Goal: Transaction & Acquisition: Purchase product/service

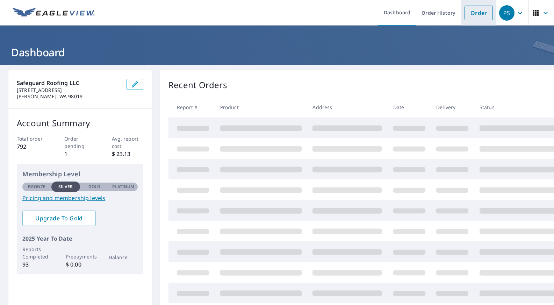
click at [483, 10] on link "Order" at bounding box center [479, 13] width 28 height 15
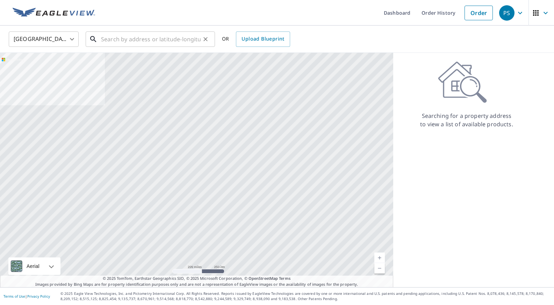
click at [103, 40] on input "text" at bounding box center [151, 39] width 100 height 20
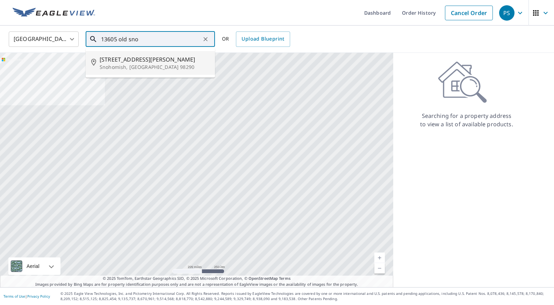
click at [134, 60] on span "[STREET_ADDRESS][PERSON_NAME]" at bounding box center [155, 59] width 110 height 8
type input "[STREET_ADDRESS][PERSON_NAME]"
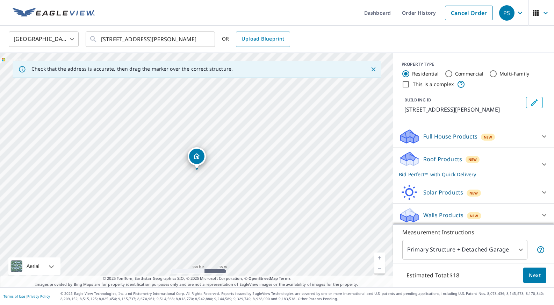
click at [380, 257] on link "Current Level 17, Zoom In" at bounding box center [379, 257] width 10 height 10
click at [380, 257] on link "Current Level 18, Zoom In" at bounding box center [379, 257] width 10 height 10
click at [380, 257] on link "Current Level 19, Zoom In" at bounding box center [379, 257] width 10 height 10
click at [380, 257] on link "Current Level 20, Zoom In Disabled" at bounding box center [379, 257] width 10 height 10
drag, startPoint x: 200, startPoint y: 160, endPoint x: 164, endPoint y: 148, distance: 37.5
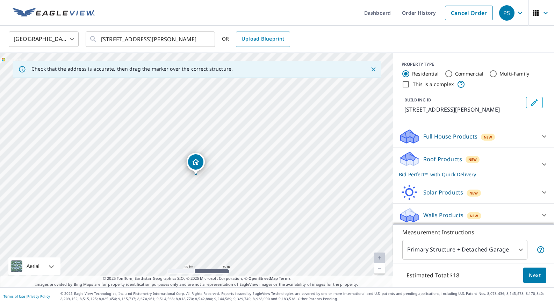
drag, startPoint x: 239, startPoint y: 157, endPoint x: 238, endPoint y: 163, distance: 5.7
click at [238, 163] on div "[STREET_ADDRESS][PERSON_NAME]" at bounding box center [196, 170] width 393 height 234
drag, startPoint x: 198, startPoint y: 161, endPoint x: 230, endPoint y: 171, distance: 33.4
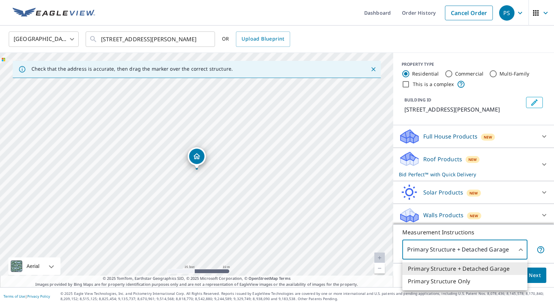
click at [519, 249] on body "PS PS Dashboard Order History Cancel Order PS [GEOGRAPHIC_DATA] [GEOGRAPHIC_DAT…" at bounding box center [277, 152] width 554 height 305
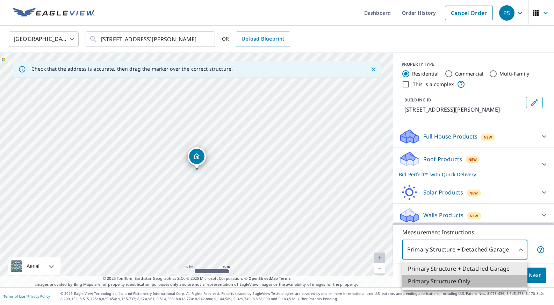
click at [472, 279] on li "Primary Structure Only" at bounding box center [464, 281] width 125 height 13
type input "2"
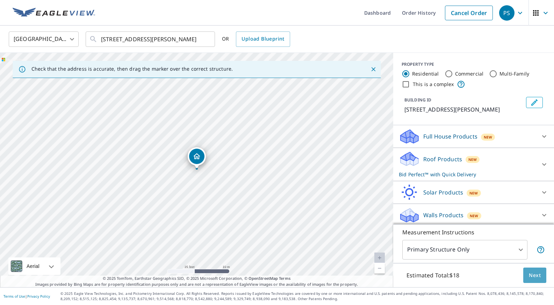
click at [533, 273] on span "Next" at bounding box center [535, 275] width 12 height 9
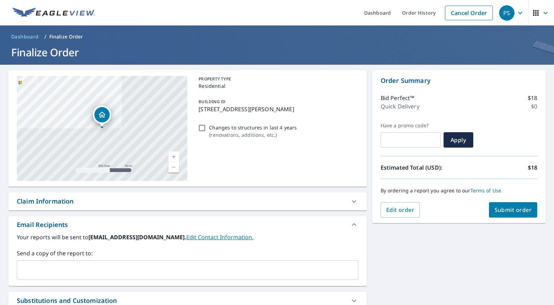
click at [522, 209] on span "Submit order" at bounding box center [513, 210] width 37 height 8
checkbox input "true"
